Goal: Navigation & Orientation: Find specific page/section

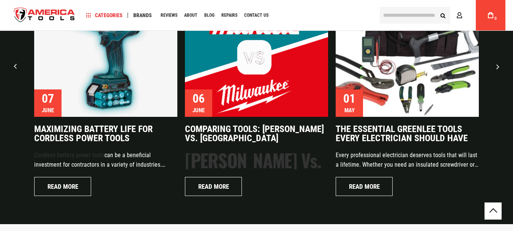
scroll to position [1939, 0]
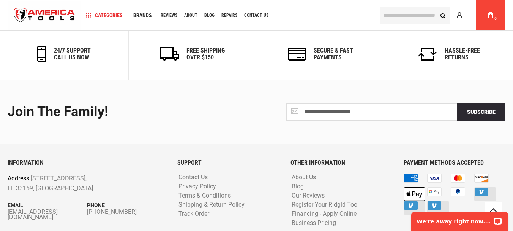
scroll to position [506, 0]
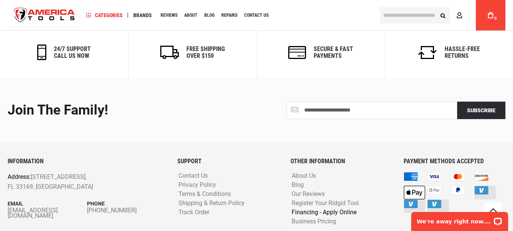
click at [334, 209] on link "Financing - Apply Online" at bounding box center [324, 212] width 69 height 7
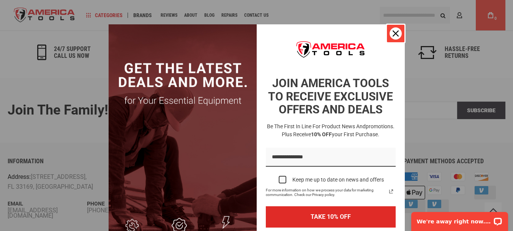
click at [393, 35] on icon "close icon" at bounding box center [396, 33] width 6 height 6
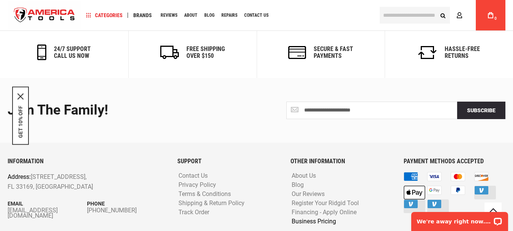
click at [317, 218] on link "Business Pricing" at bounding box center [314, 221] width 48 height 7
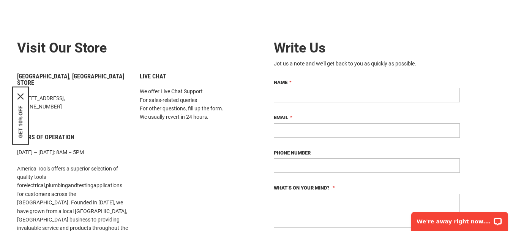
scroll to position [0, 0]
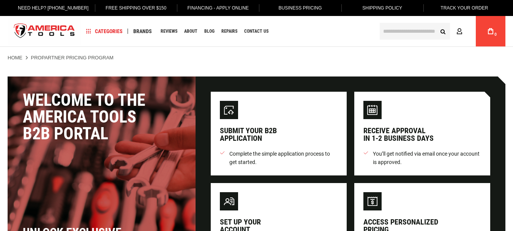
click at [234, 108] on img at bounding box center [229, 110] width 18 height 18
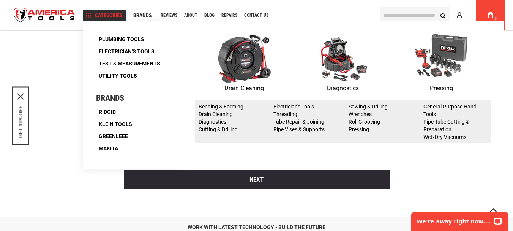
scroll to position [764, 0]
